Goal: Task Accomplishment & Management: Use online tool/utility

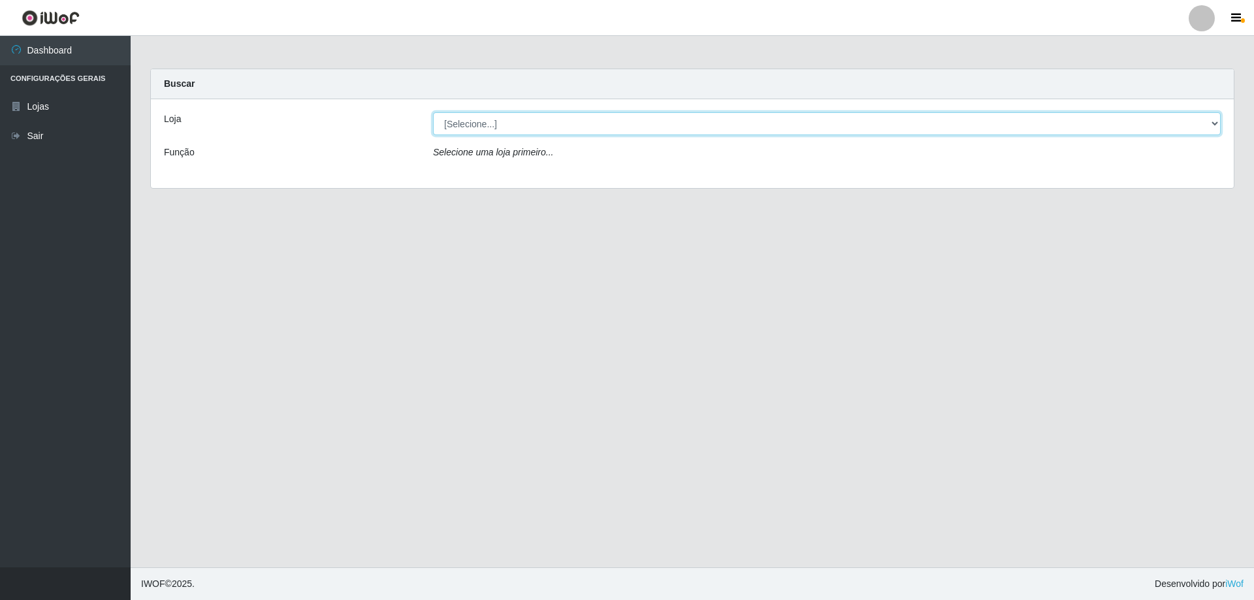
click at [472, 131] on select "[Selecione...] Atacado Vem - [STREET_ADDRESS]" at bounding box center [827, 123] width 788 height 23
select select "461"
click at [433, 112] on select "[Selecione...] Atacado Vem - [STREET_ADDRESS]" at bounding box center [827, 123] width 788 height 23
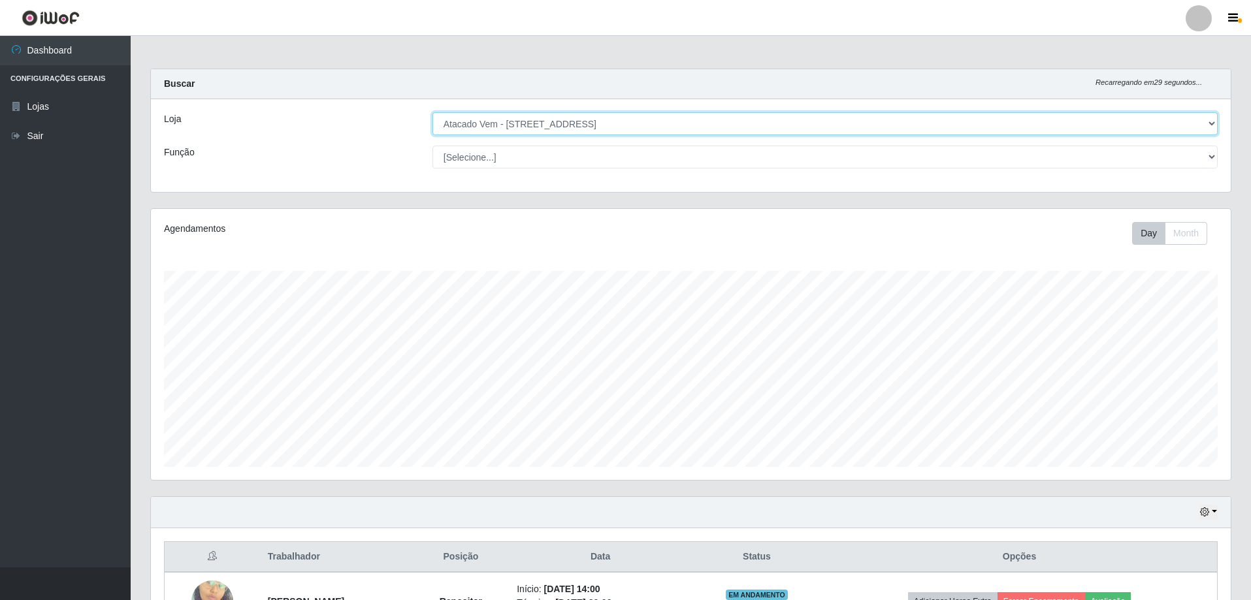
scroll to position [151, 0]
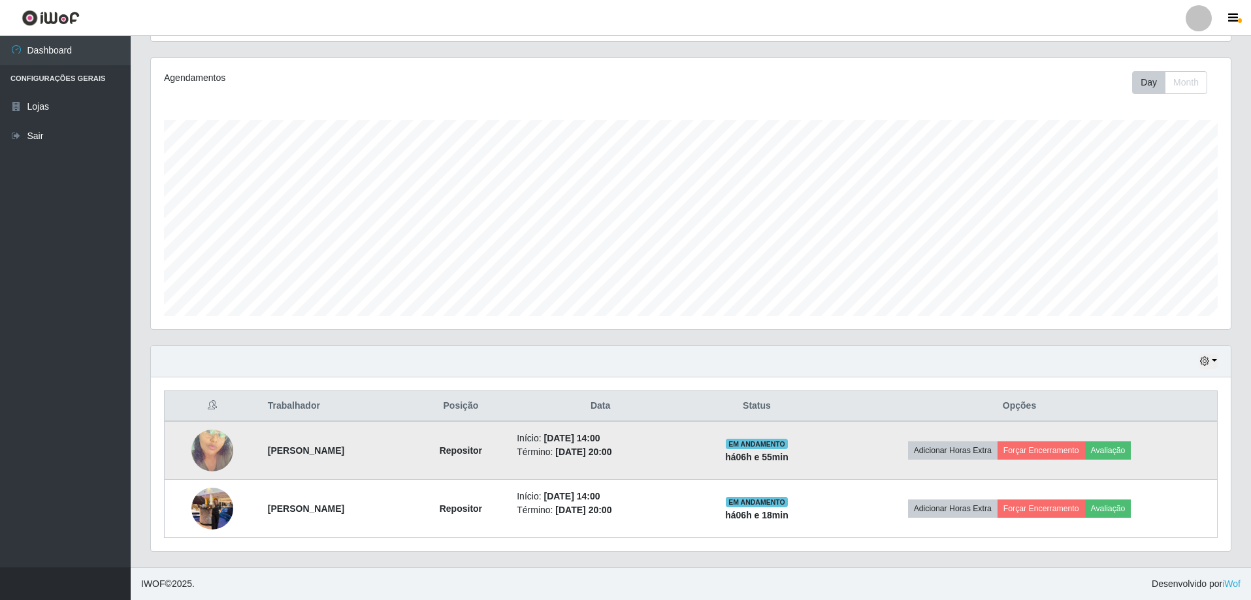
click at [198, 451] on img at bounding box center [212, 451] width 42 height 74
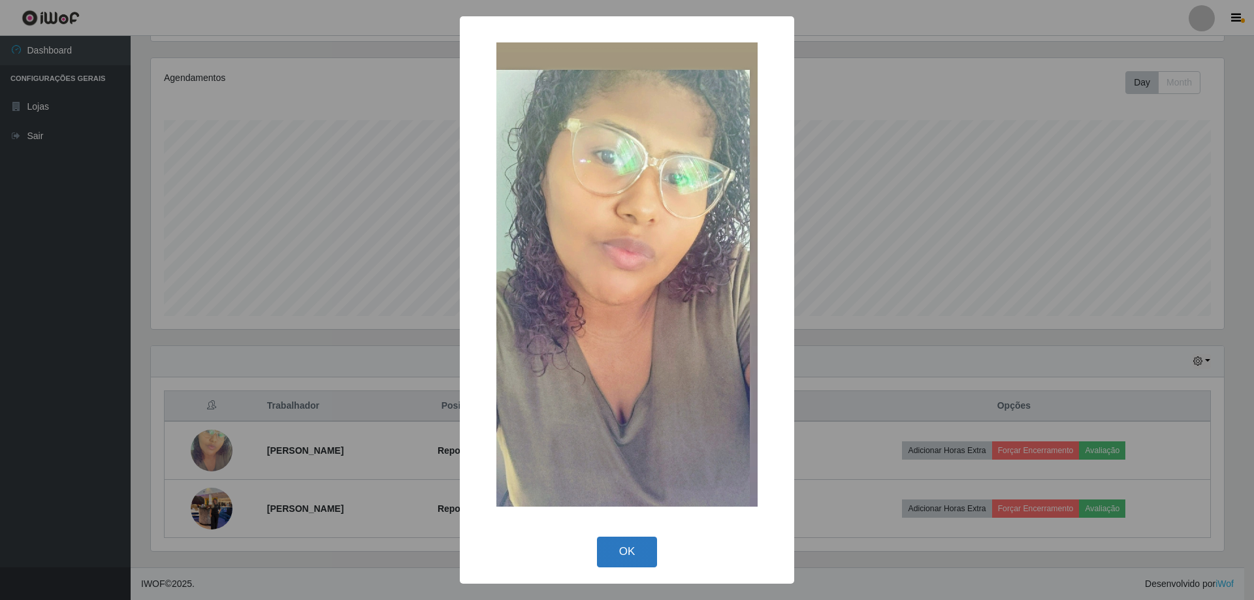
click at [605, 540] on button "OK" at bounding box center [627, 552] width 61 height 31
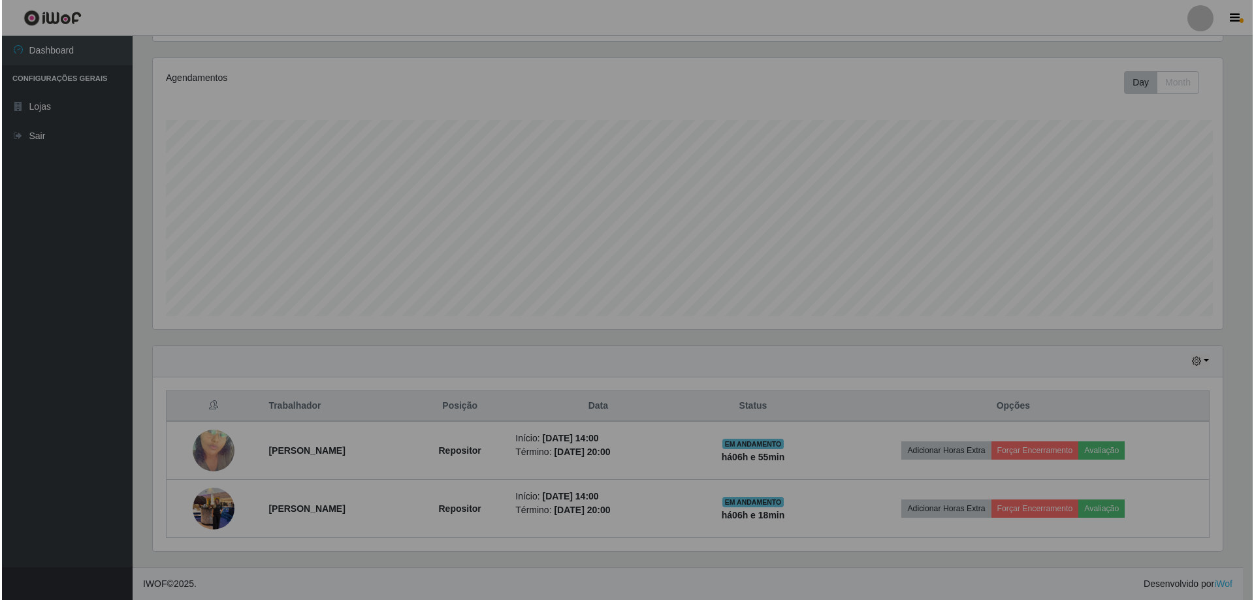
scroll to position [271, 1080]
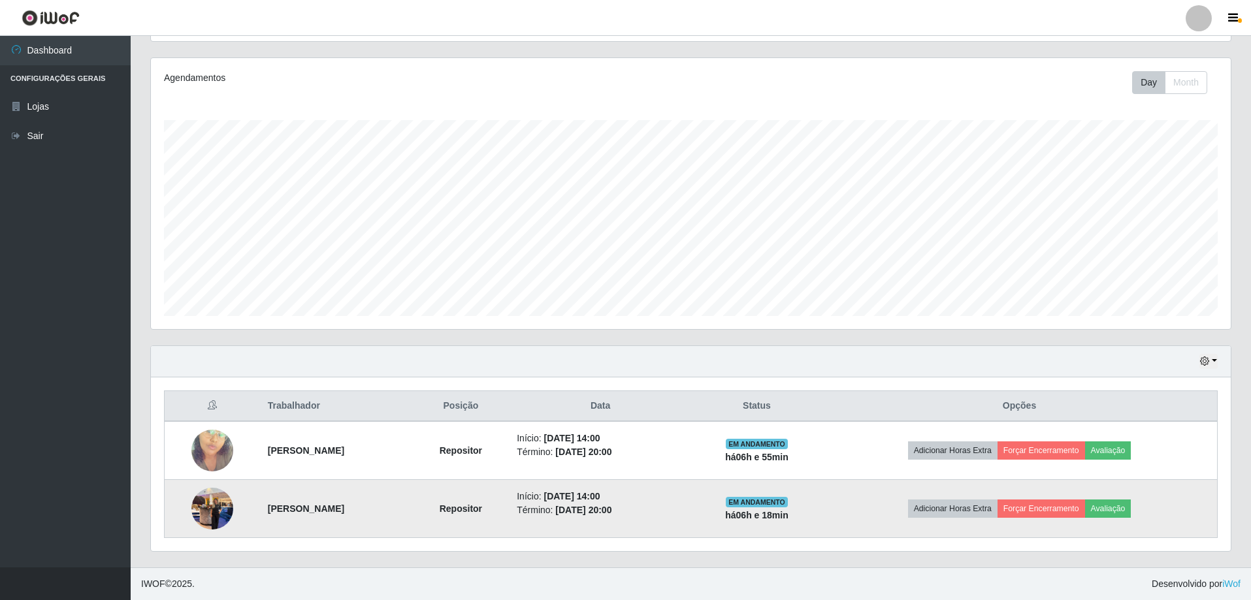
click at [192, 507] on img at bounding box center [212, 509] width 42 height 56
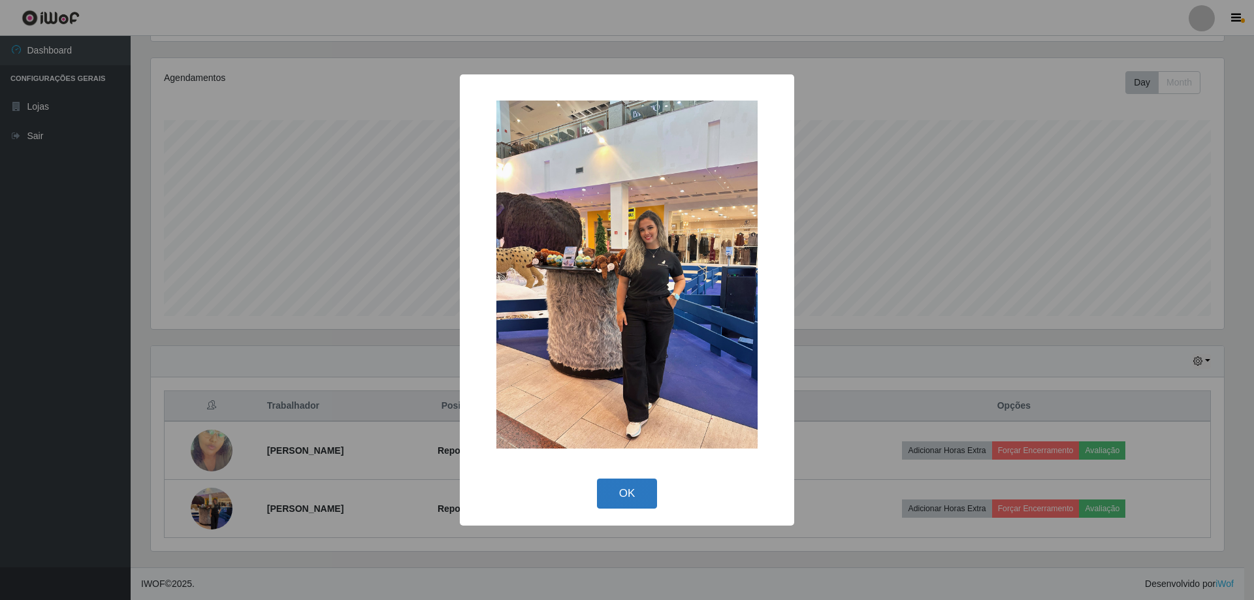
drag, startPoint x: 622, startPoint y: 495, endPoint x: 627, endPoint y: 485, distance: 10.8
click at [623, 495] on button "OK" at bounding box center [627, 494] width 61 height 31
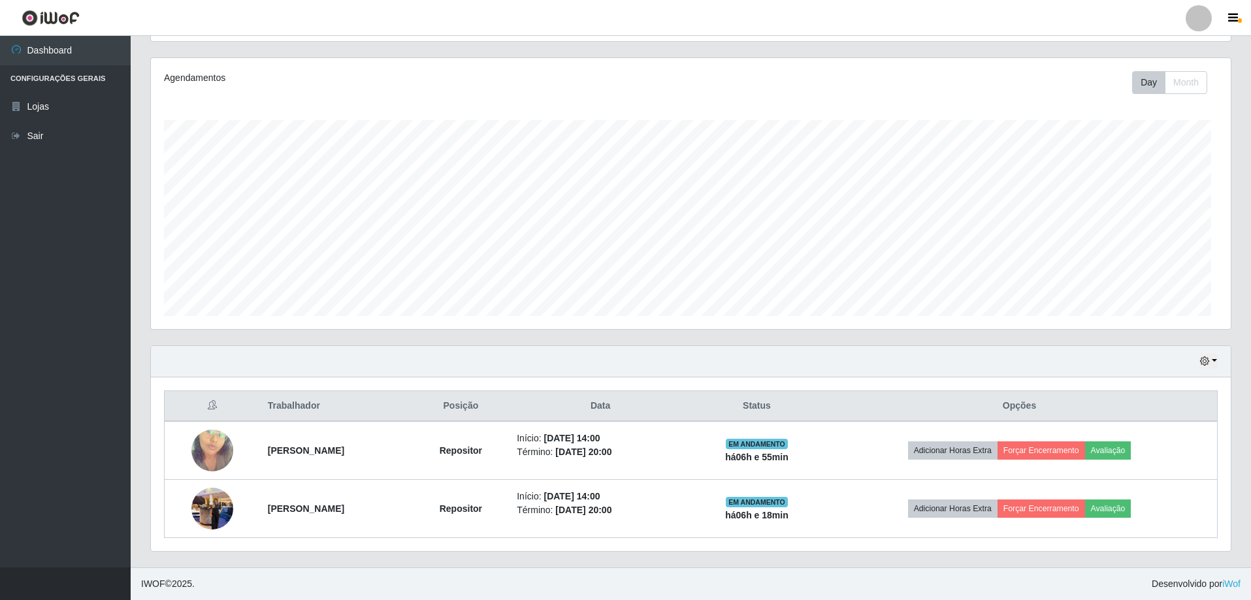
scroll to position [271, 1080]
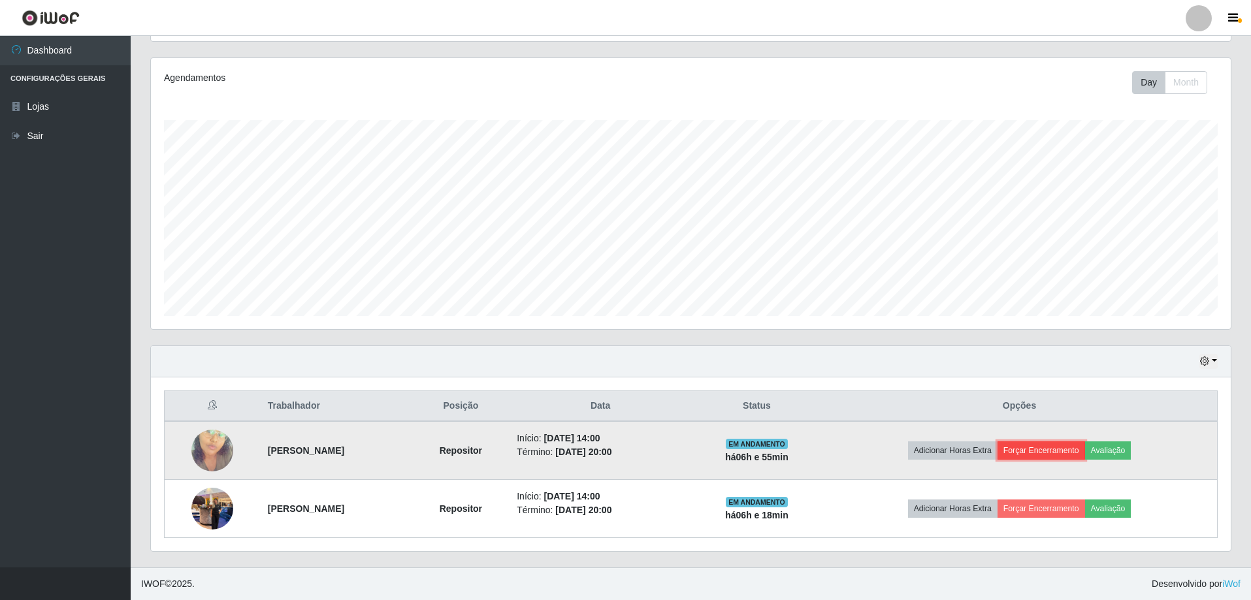
click at [1049, 448] on button "Forçar Encerramento" at bounding box center [1042, 451] width 88 height 18
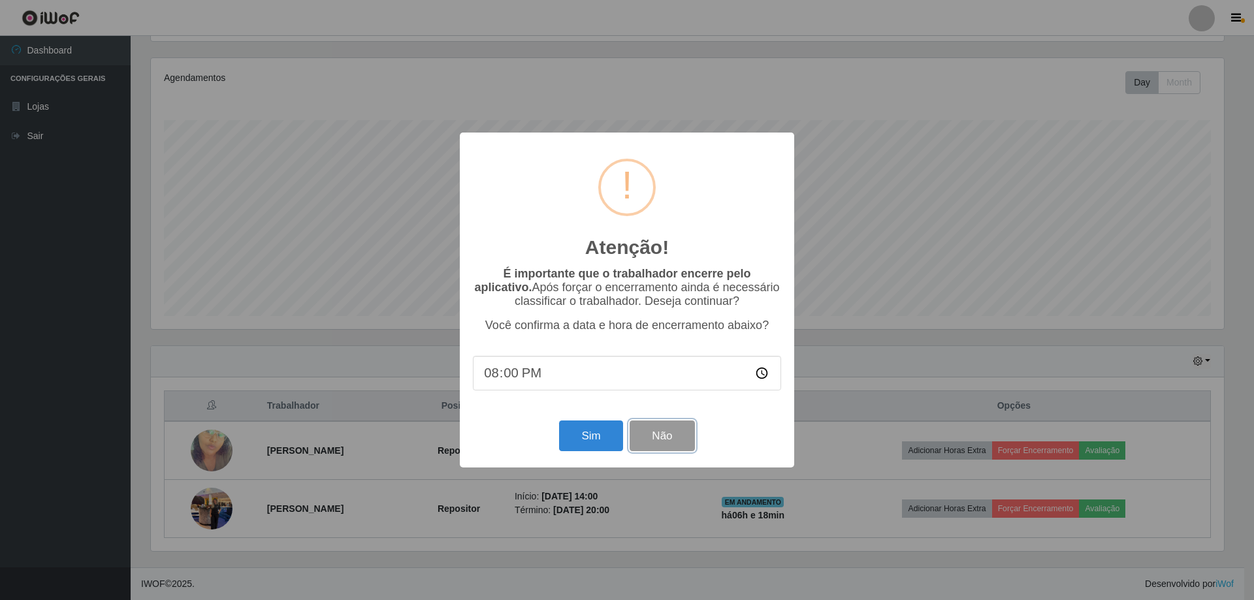
click at [641, 436] on button "Não" at bounding box center [662, 436] width 65 height 31
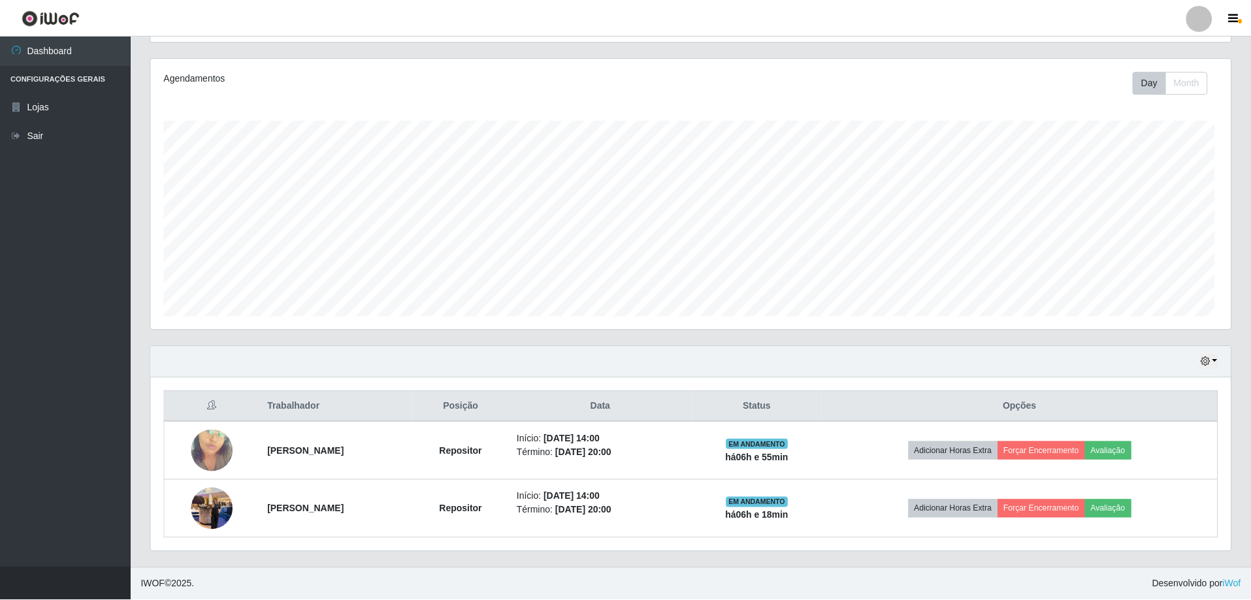
scroll to position [271, 1080]
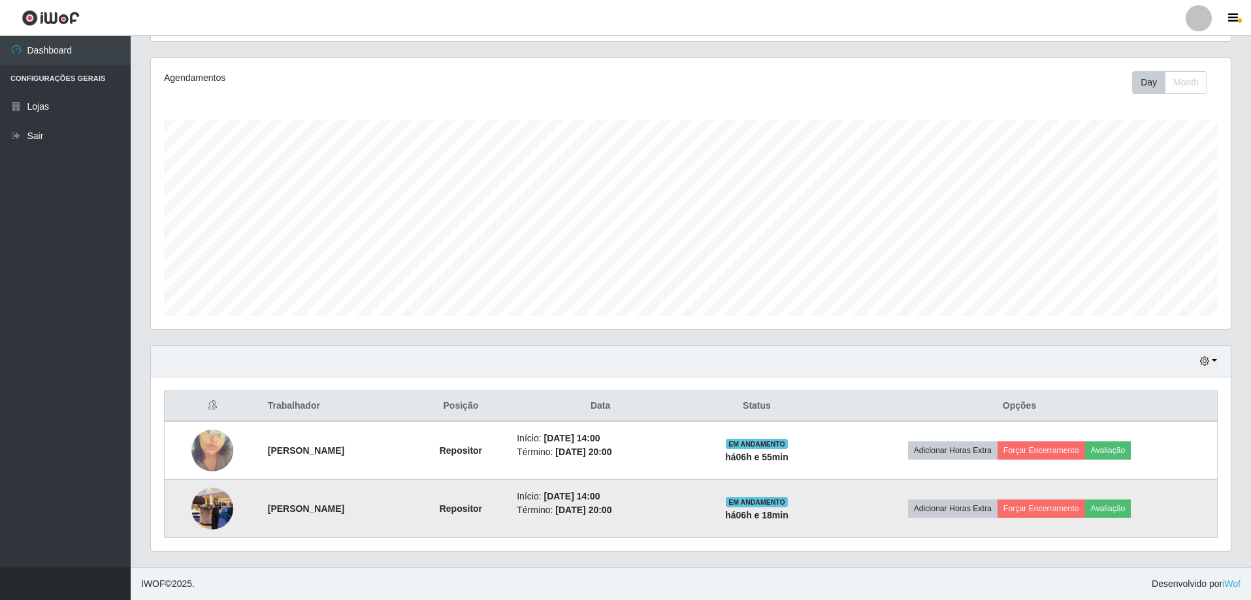
click at [194, 507] on img at bounding box center [212, 509] width 42 height 56
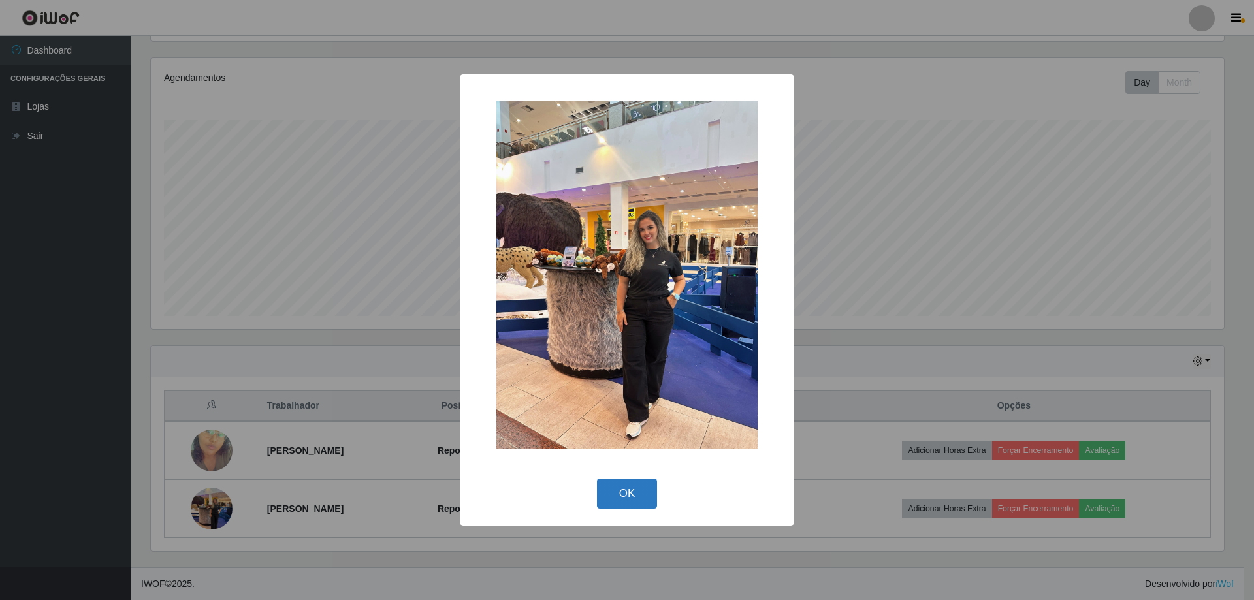
click at [635, 497] on button "OK" at bounding box center [627, 494] width 61 height 31
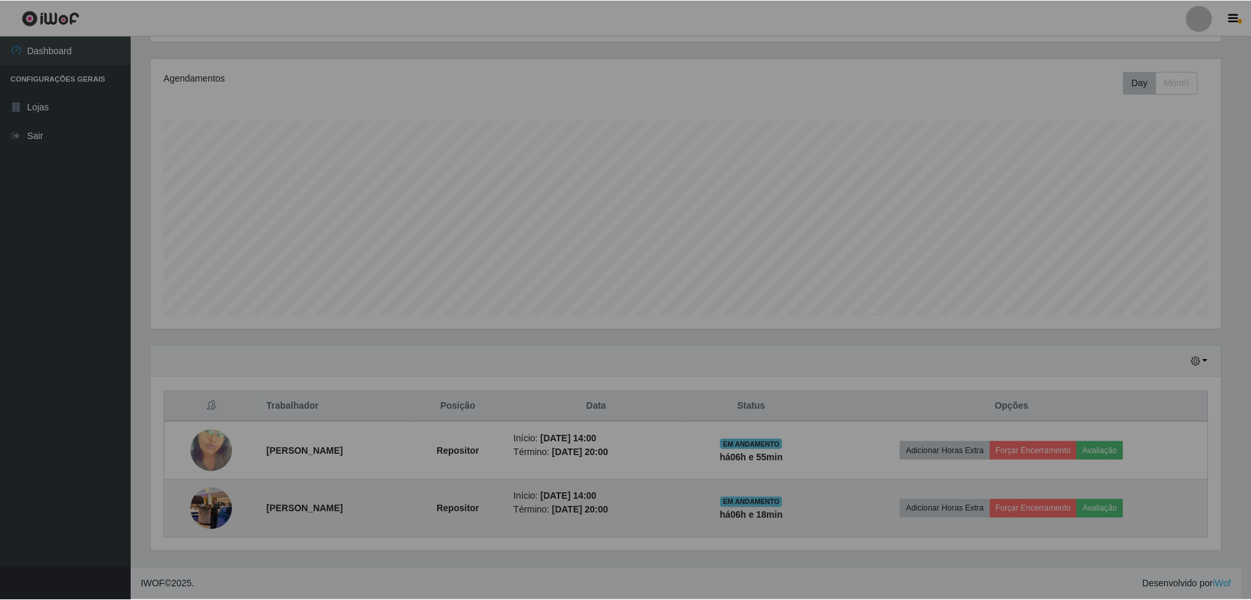
scroll to position [271, 1080]
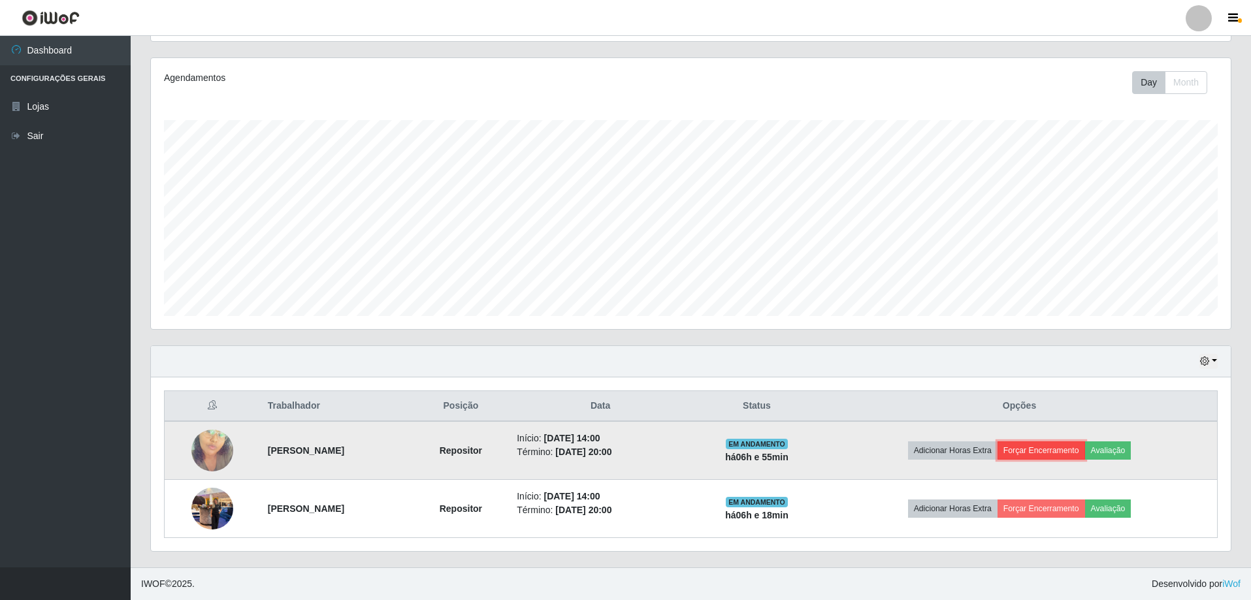
click at [1047, 451] on button "Forçar Encerramento" at bounding box center [1042, 451] width 88 height 18
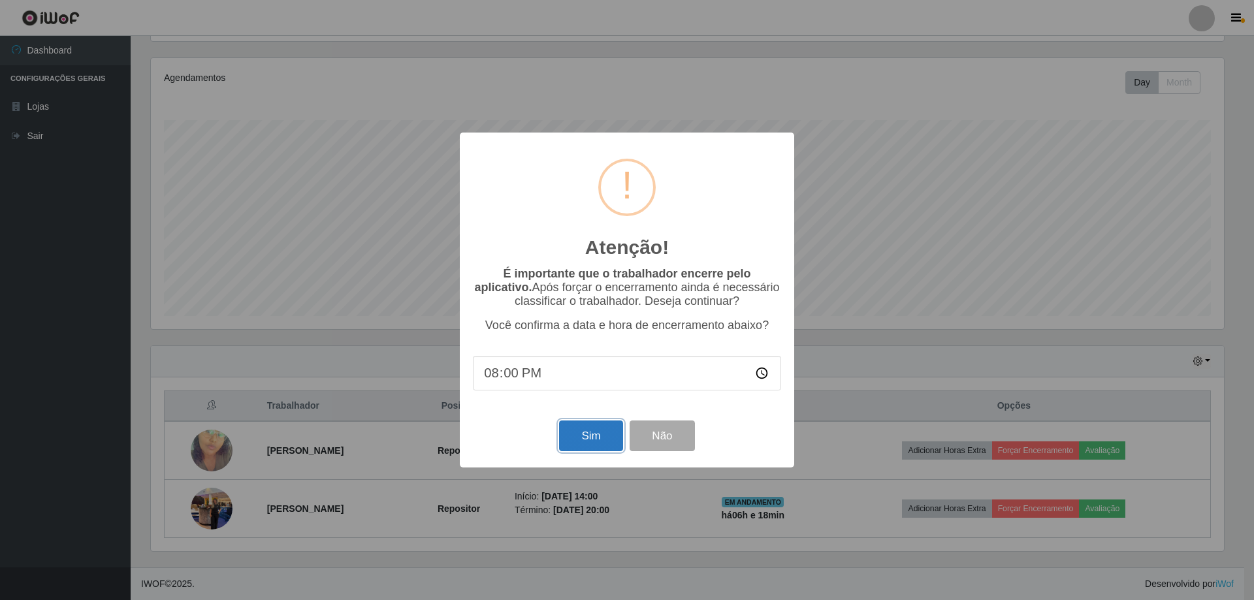
click at [591, 442] on button "Sim" at bounding box center [590, 436] width 63 height 31
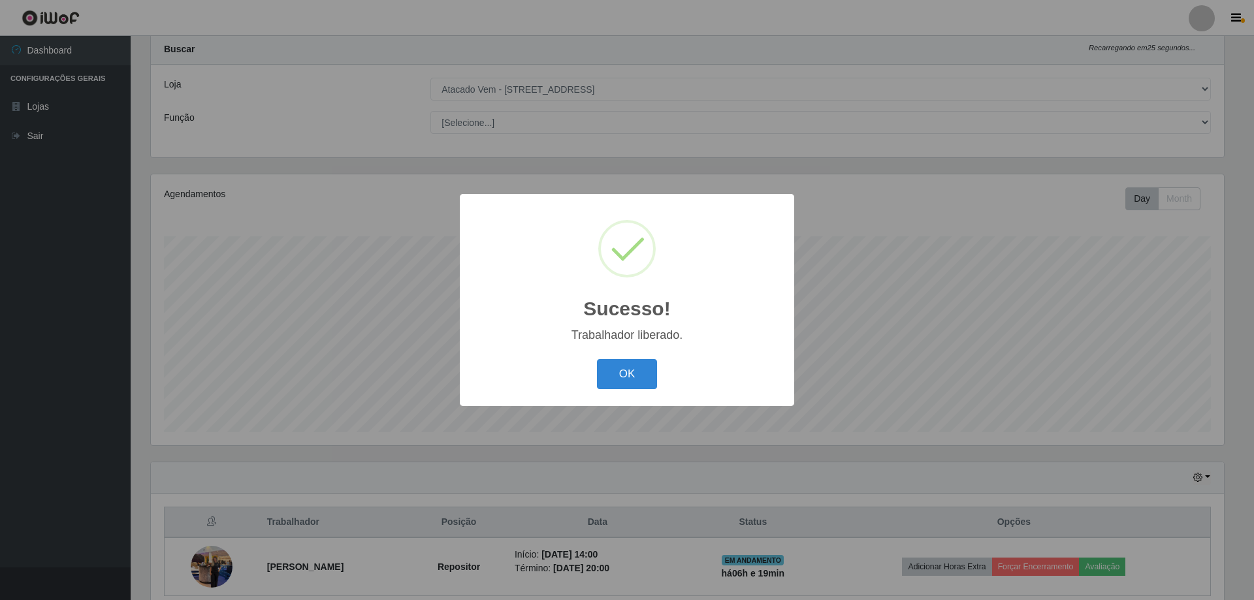
drag, startPoint x: 625, startPoint y: 380, endPoint x: 683, endPoint y: 440, distance: 83.6
click at [625, 380] on button "OK" at bounding box center [627, 374] width 61 height 31
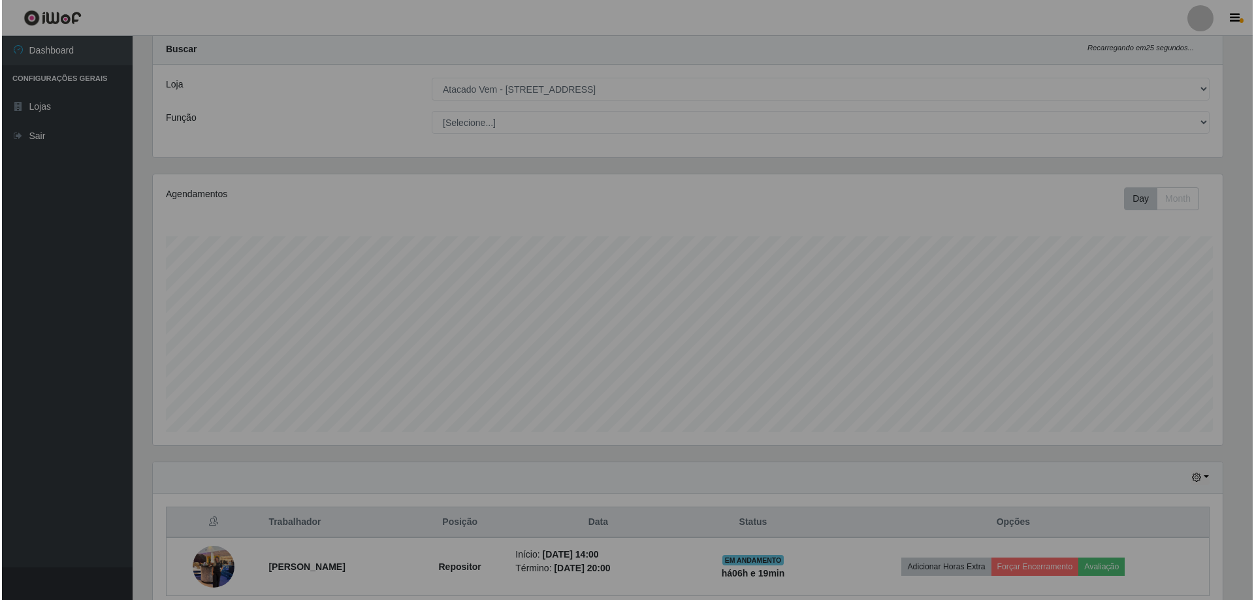
scroll to position [271, 1080]
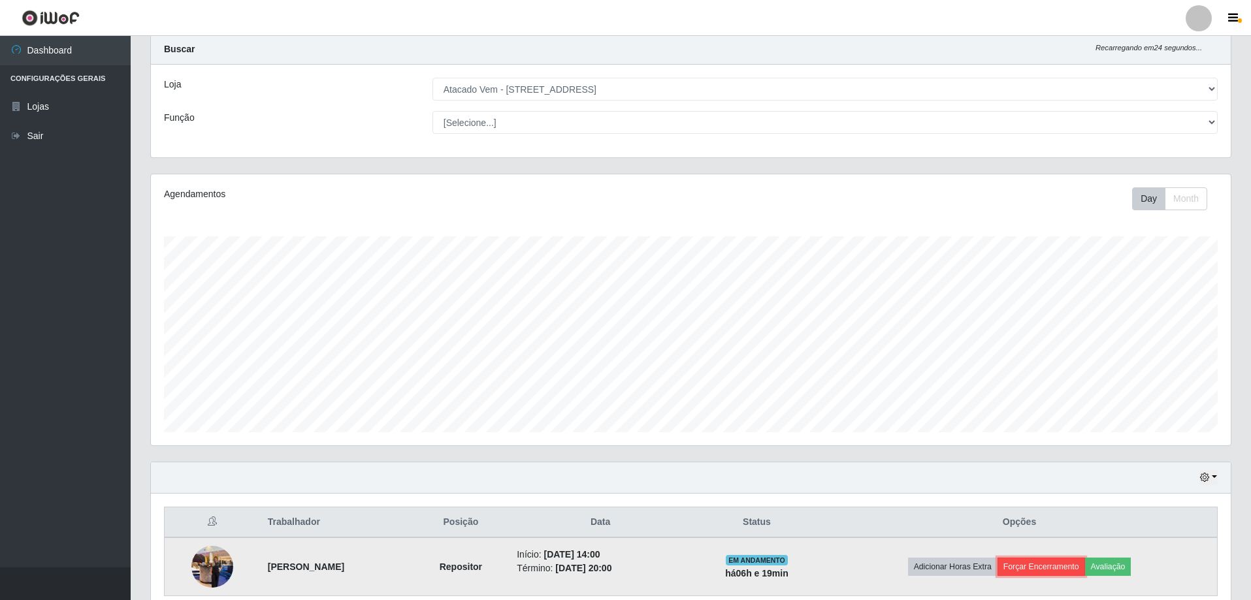
click at [1045, 574] on button "Forçar Encerramento" at bounding box center [1042, 567] width 88 height 18
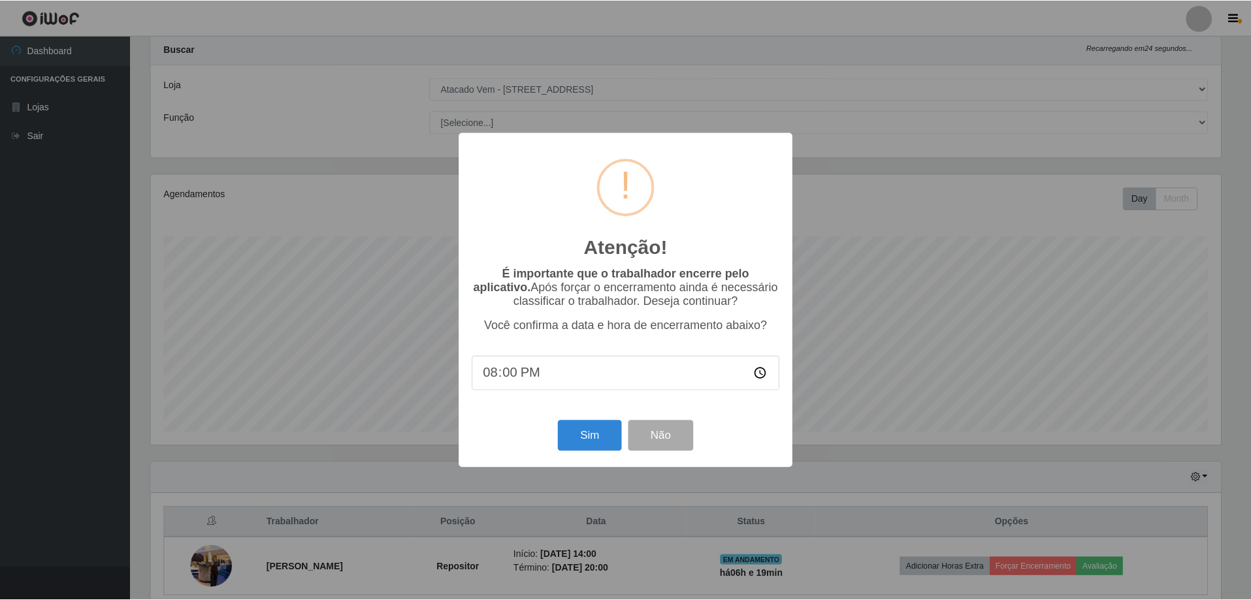
scroll to position [0, 0]
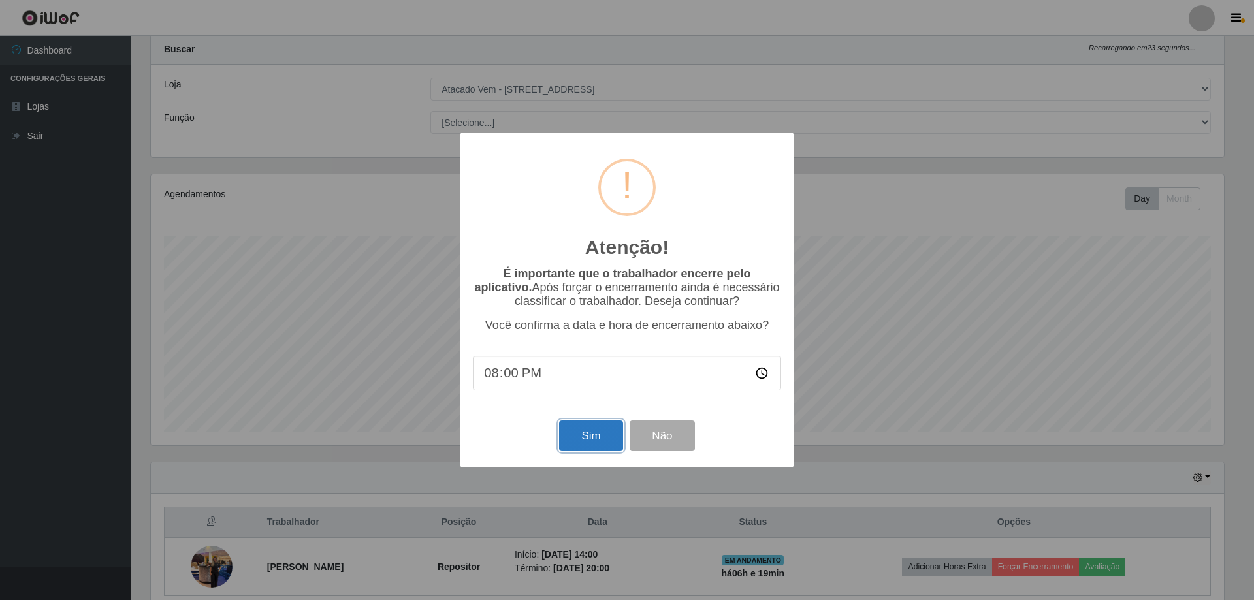
click at [585, 444] on button "Sim" at bounding box center [590, 436] width 63 height 31
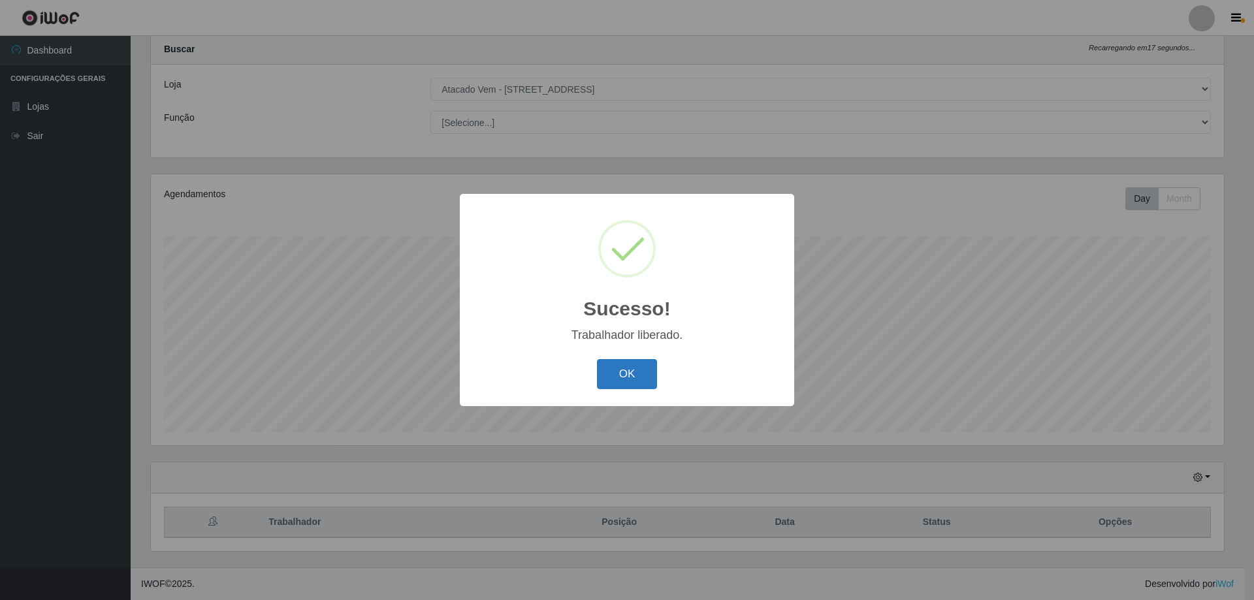
click at [623, 365] on button "OK" at bounding box center [627, 374] width 61 height 31
